Goal: Check status: Check status

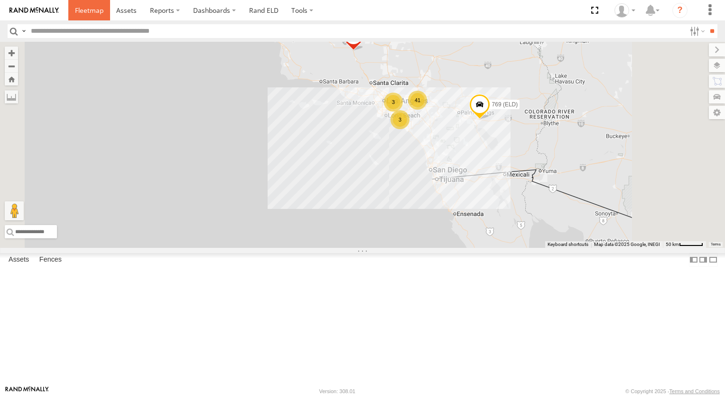
click at [89, 7] on span at bounding box center [89, 10] width 28 height 9
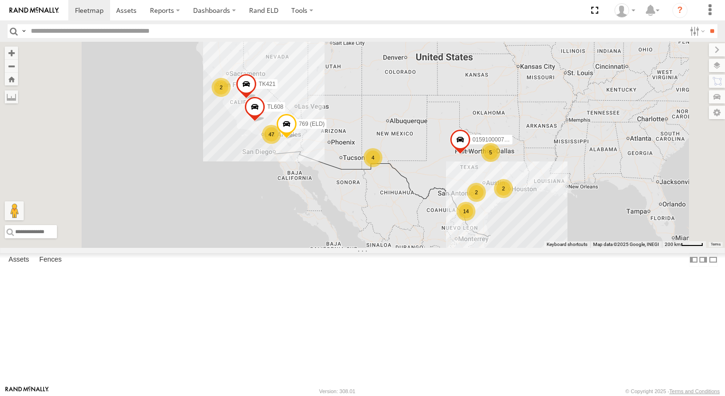
click at [475, 221] on div "14" at bounding box center [465, 211] width 19 height 19
click at [588, 248] on div "14 47 2 5 2 4 015910000779481 2 769 (ELD) TL608 TK421" at bounding box center [362, 145] width 725 height 206
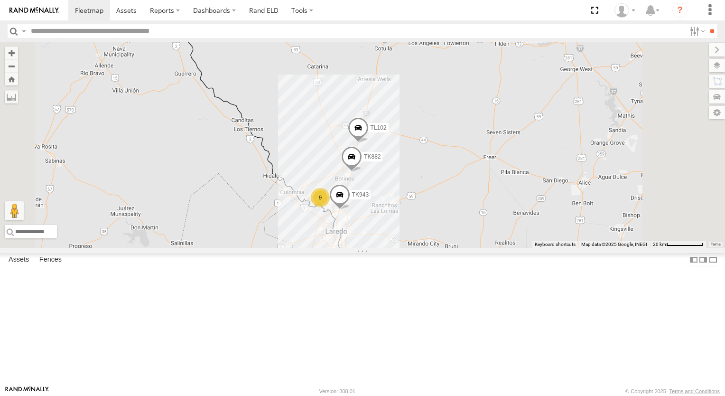
drag, startPoint x: 559, startPoint y: 309, endPoint x: 558, endPoint y: 255, distance: 53.6
click at [558, 248] on div "015910000779481 769 (ELD) TL608 TK421 TL102 TK882 TK#490 TK943 TL116 9" at bounding box center [362, 145] width 725 height 206
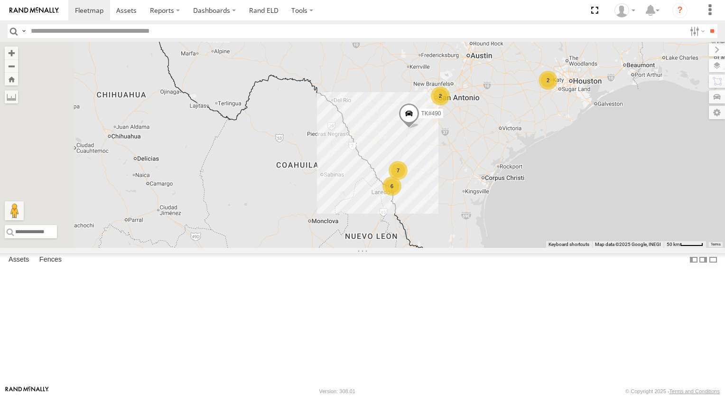
drag, startPoint x: 368, startPoint y: 157, endPoint x: 506, endPoint y: 177, distance: 139.0
click at [506, 177] on div "TK#490 7 2 6 2" at bounding box center [362, 145] width 725 height 206
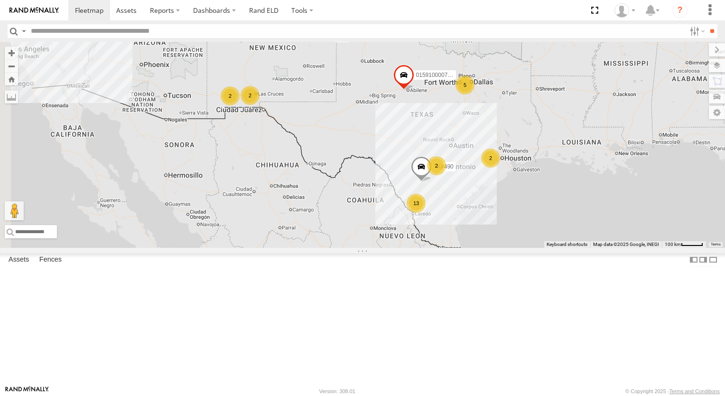
drag, startPoint x: 416, startPoint y: 115, endPoint x: 479, endPoint y: 198, distance: 103.7
click at [479, 198] on div "TK#490 13 5 2 2 2 015910000779481 2" at bounding box center [362, 145] width 725 height 206
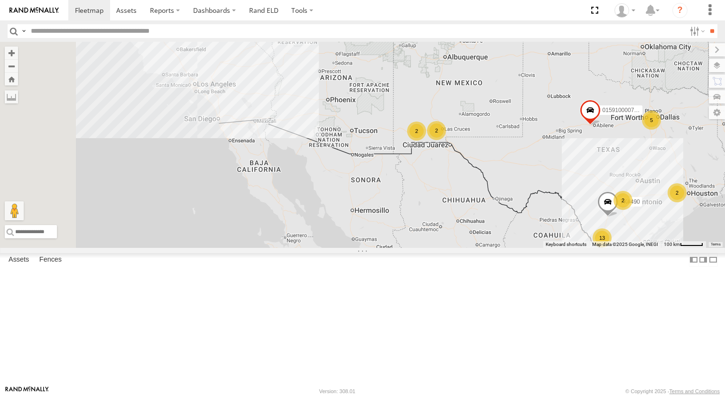
drag, startPoint x: 409, startPoint y: 143, endPoint x: 575, endPoint y: 164, distance: 167.3
click at [575, 164] on div "TK#490 13 5 2 2 2 015910000779481 2" at bounding box center [362, 145] width 725 height 206
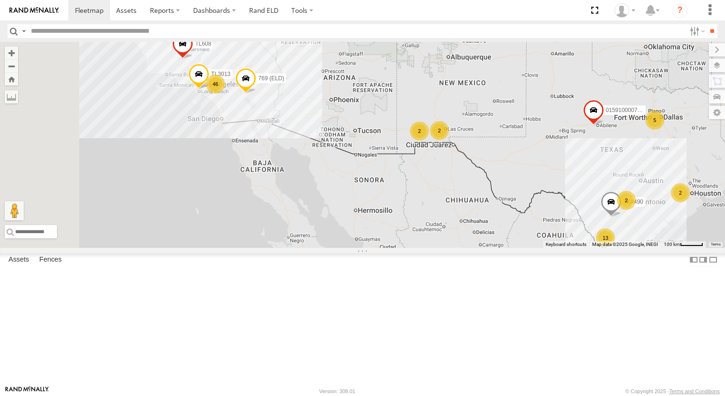
click at [575, 164] on div "TK#490 13 5 2 2 2 015910000779481 2 46 769 (ELD) TL608 TK421 TL3013" at bounding box center [362, 145] width 725 height 206
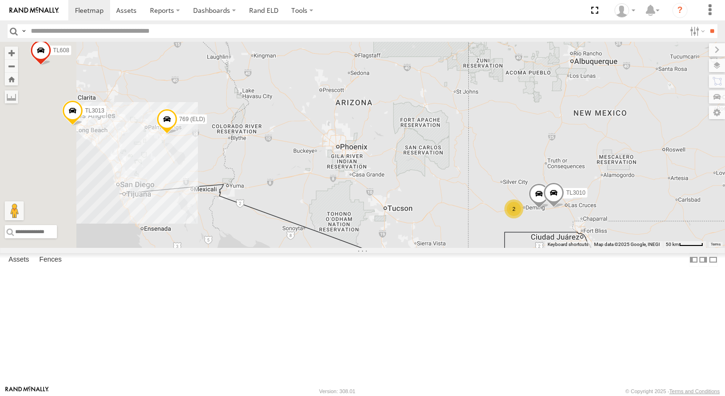
drag, startPoint x: 464, startPoint y: 149, endPoint x: 589, endPoint y: 187, distance: 130.9
click at [589, 187] on div "TK#490 015910000779481 769 (ELD) TL608 TK421 TL3013 2 TL3010 TK9917" at bounding box center [362, 145] width 725 height 206
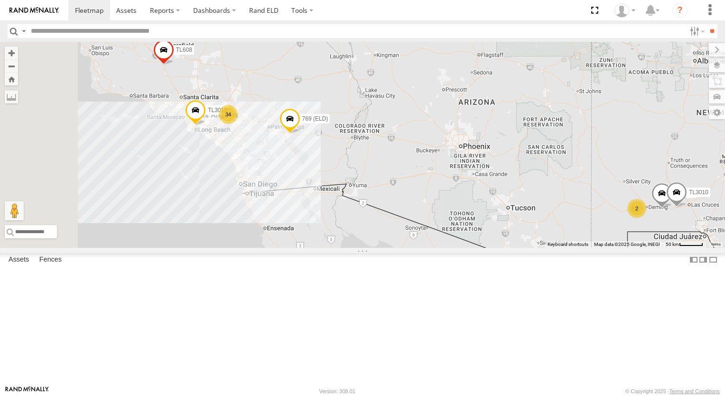
drag, startPoint x: 408, startPoint y: 188, endPoint x: 523, endPoint y: 188, distance: 114.8
click at [523, 188] on div "TK#490 015910000779481 769 (ELD) TL608 TK421 TL3013 2 TL3010 TK9917 34" at bounding box center [362, 145] width 725 height 206
click at [238, 124] on div "41" at bounding box center [228, 114] width 19 height 19
